Goal: Information Seeking & Learning: Learn about a topic

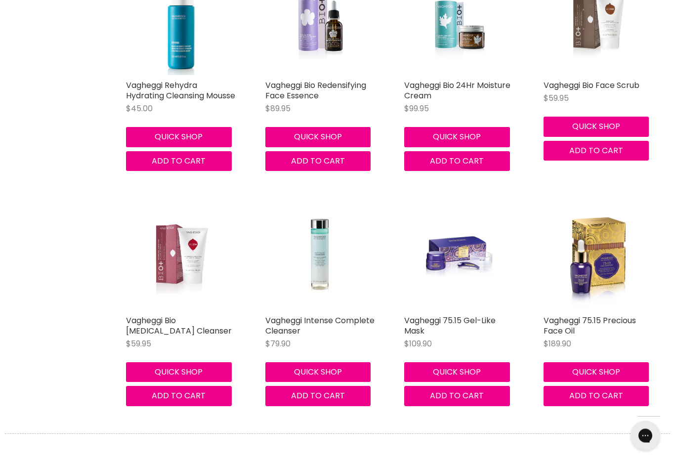
scroll to position [2797, 0]
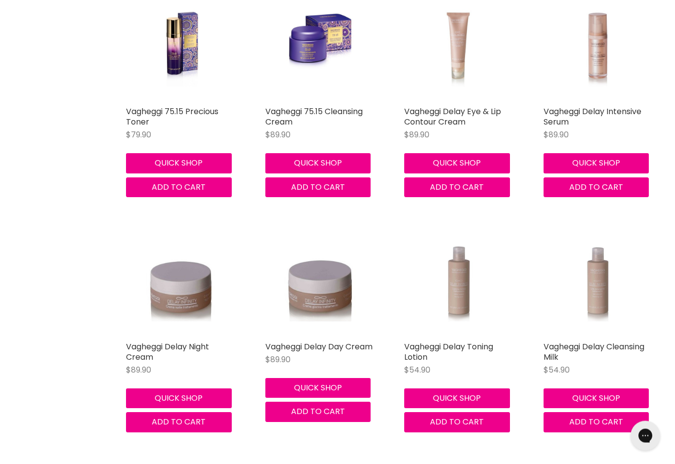
scroll to position [3476, 0]
click at [278, 349] on link "Vagheggi Delay Day Cream" at bounding box center [318, 346] width 107 height 11
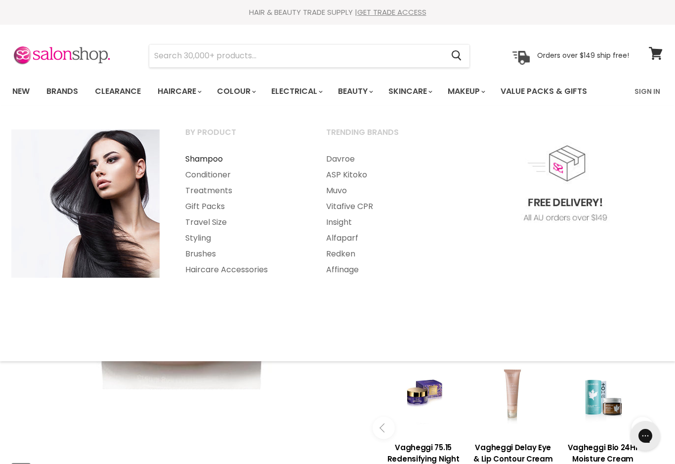
click at [200, 156] on link "Shampoo" at bounding box center [242, 159] width 139 height 16
click at [60, 94] on link "Brands" at bounding box center [62, 91] width 46 height 21
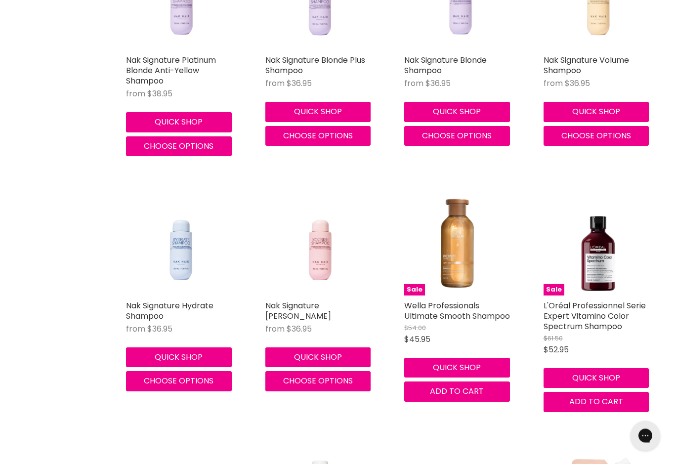
scroll to position [2500, 0]
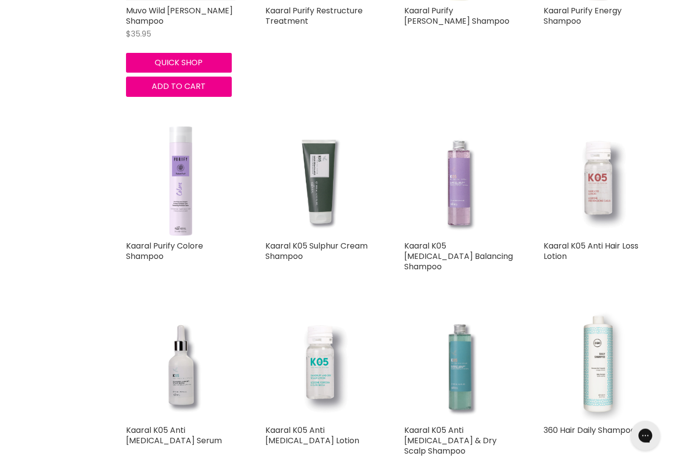
scroll to position [4771, 0]
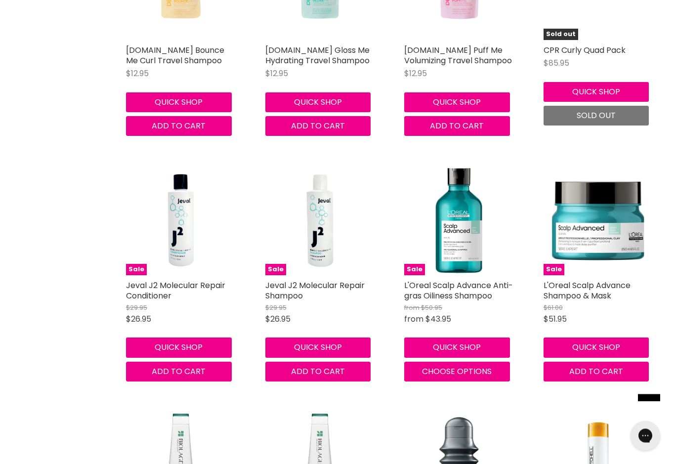
scroll to position [7227, 0]
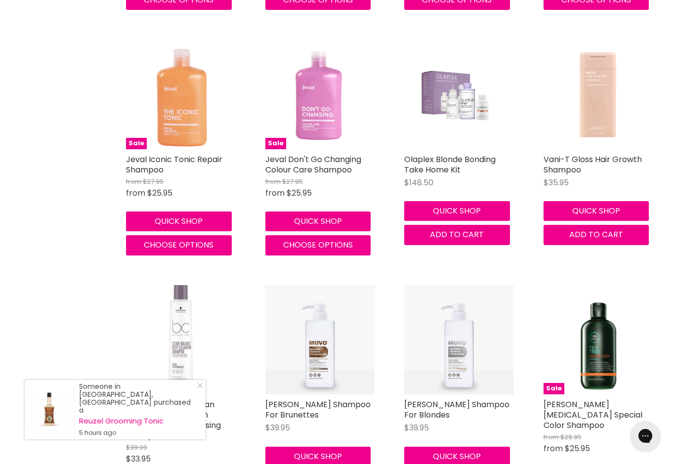
scroll to position [10085, 0]
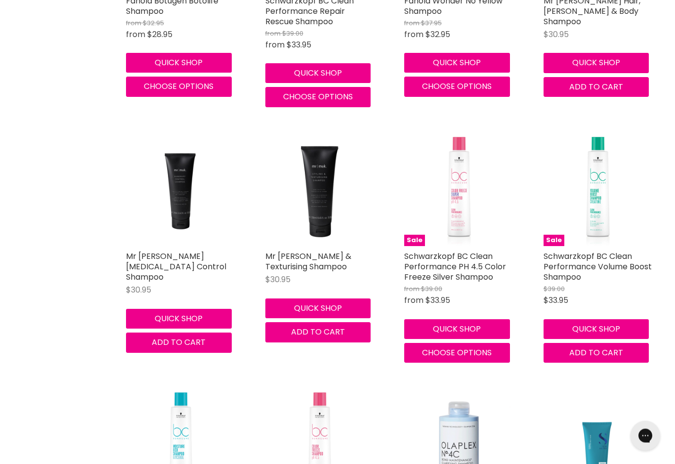
scroll to position [12782, 0]
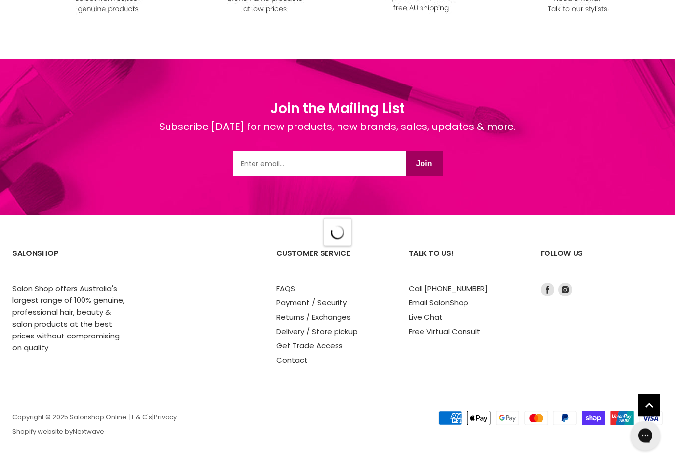
scroll to position [3441, 0]
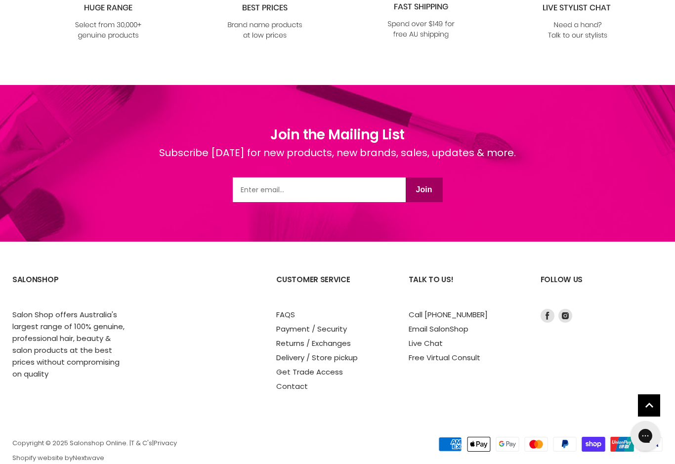
scroll to position [3394, 0]
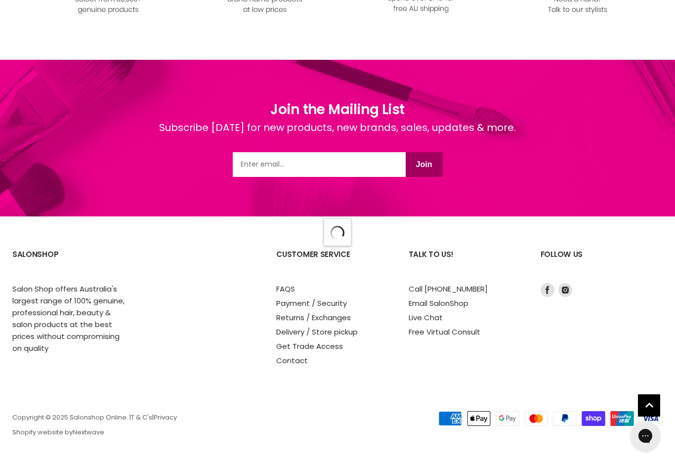
scroll to position [3361, 0]
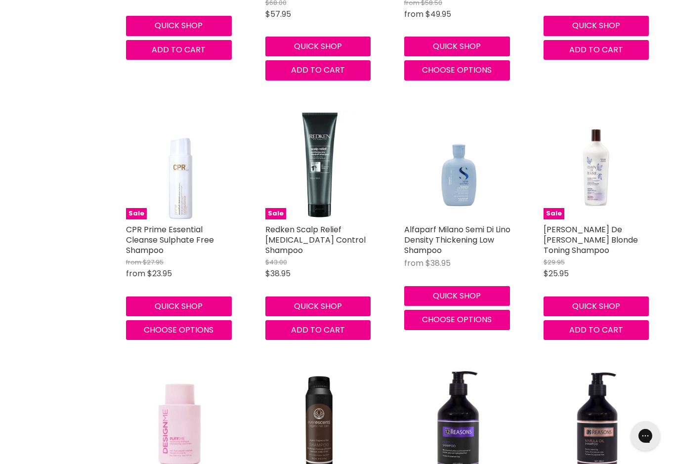
scroll to position [3313, 0]
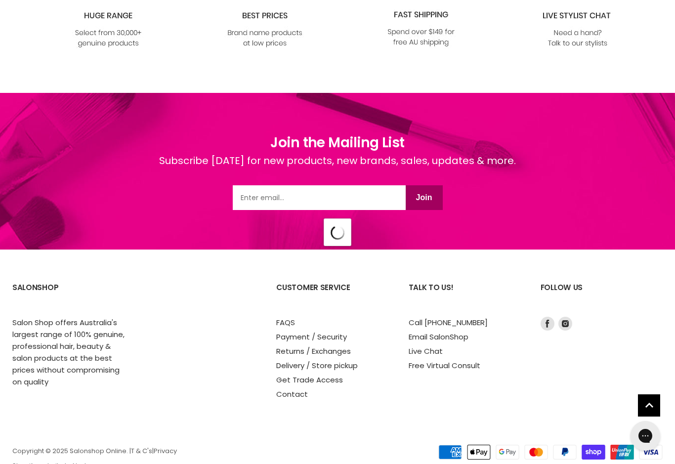
scroll to position [2838, 0]
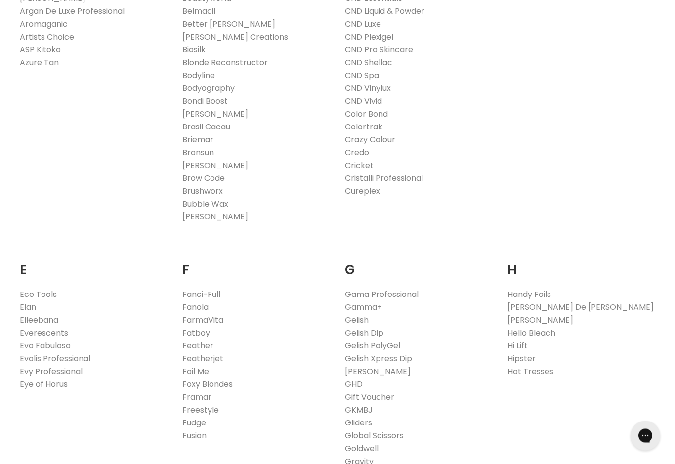
scroll to position [399, 0]
